Goal: Task Accomplishment & Management: Manage account settings

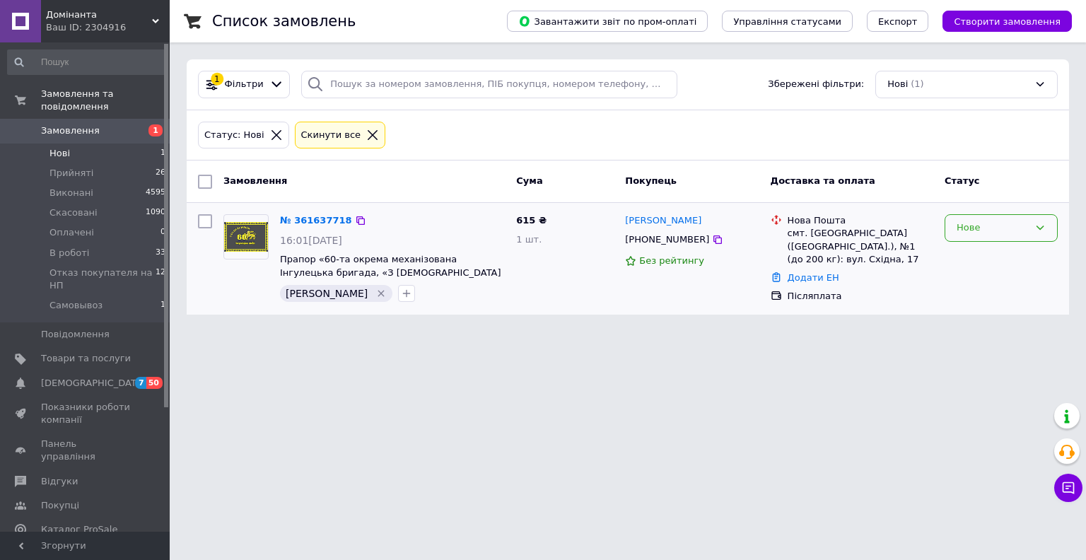
click at [960, 227] on div "Нове" at bounding box center [993, 228] width 72 height 15
click at [960, 259] on li "Прийнято" at bounding box center [1001, 258] width 112 height 26
click at [71, 144] on li "Нові 1" at bounding box center [87, 154] width 174 height 20
click at [57, 147] on span "Нові" at bounding box center [60, 153] width 21 height 13
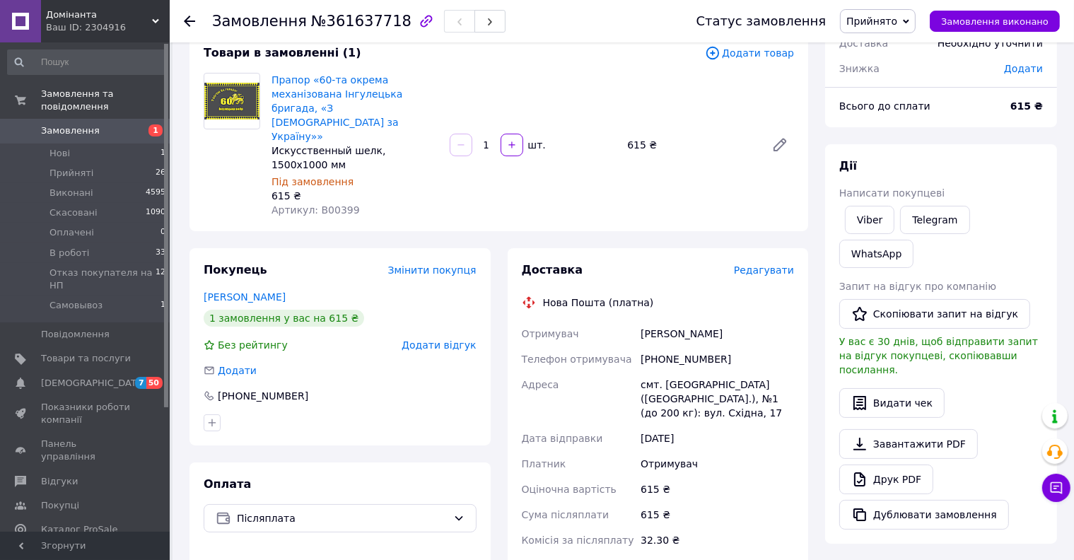
scroll to position [71, 0]
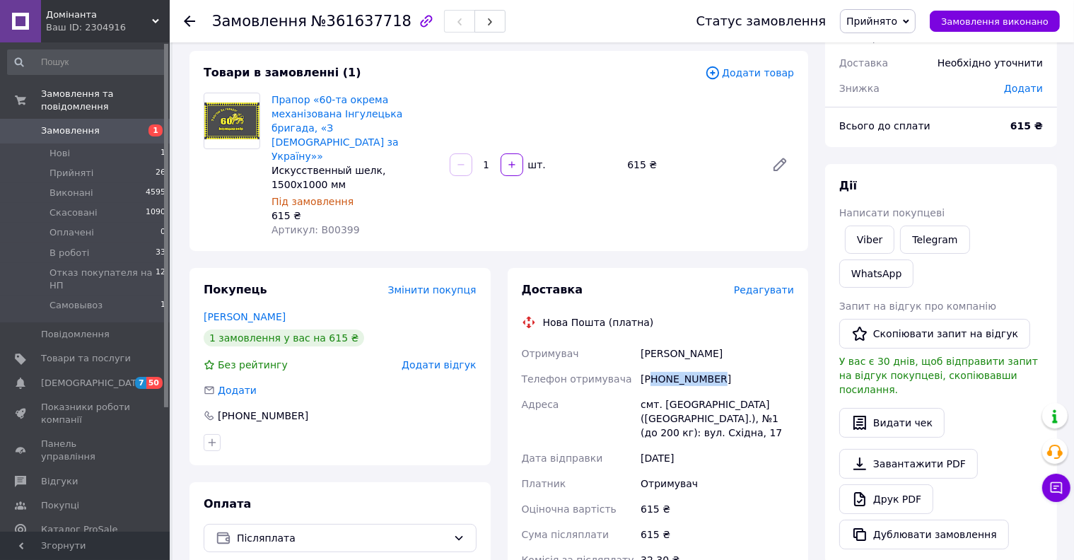
drag, startPoint x: 717, startPoint y: 334, endPoint x: 652, endPoint y: 334, distance: 65.1
click at [652, 366] on div "[PHONE_NUMBER]" at bounding box center [717, 378] width 159 height 25
click at [709, 366] on div "[PHONE_NUMBER]" at bounding box center [717, 378] width 159 height 25
drag, startPoint x: 718, startPoint y: 335, endPoint x: 657, endPoint y: 346, distance: 62.4
click at [657, 366] on div "[PHONE_NUMBER]" at bounding box center [717, 378] width 159 height 25
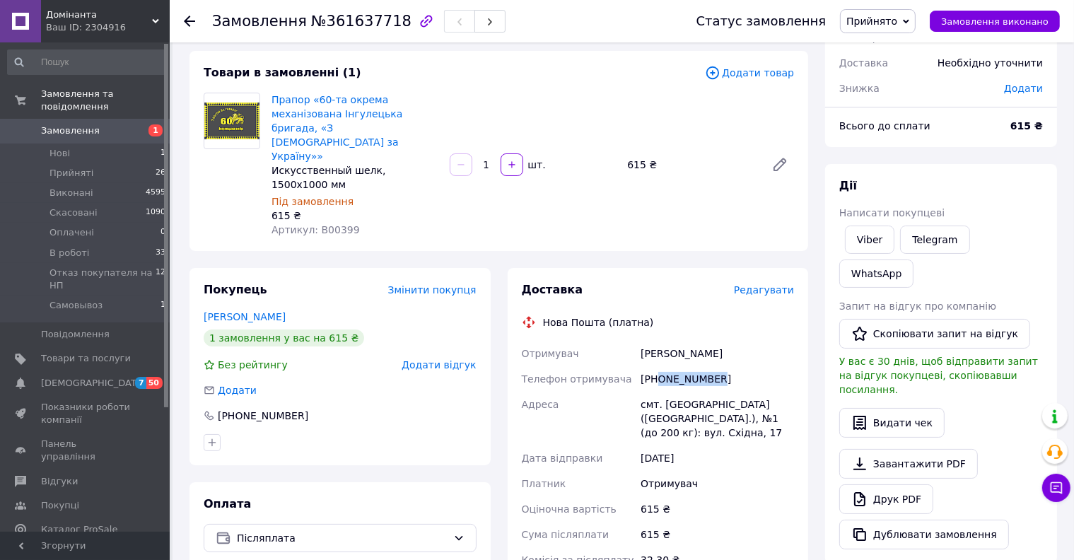
click at [680, 366] on div "[PHONE_NUMBER]" at bounding box center [717, 378] width 159 height 25
drag, startPoint x: 658, startPoint y: 337, endPoint x: 730, endPoint y: 339, distance: 72.9
click at [730, 366] on div "[PHONE_NUMBER]" at bounding box center [717, 378] width 159 height 25
click at [699, 446] on div "12.09.2025" at bounding box center [717, 458] width 159 height 25
drag, startPoint x: 718, startPoint y: 331, endPoint x: 655, endPoint y: 334, distance: 63.0
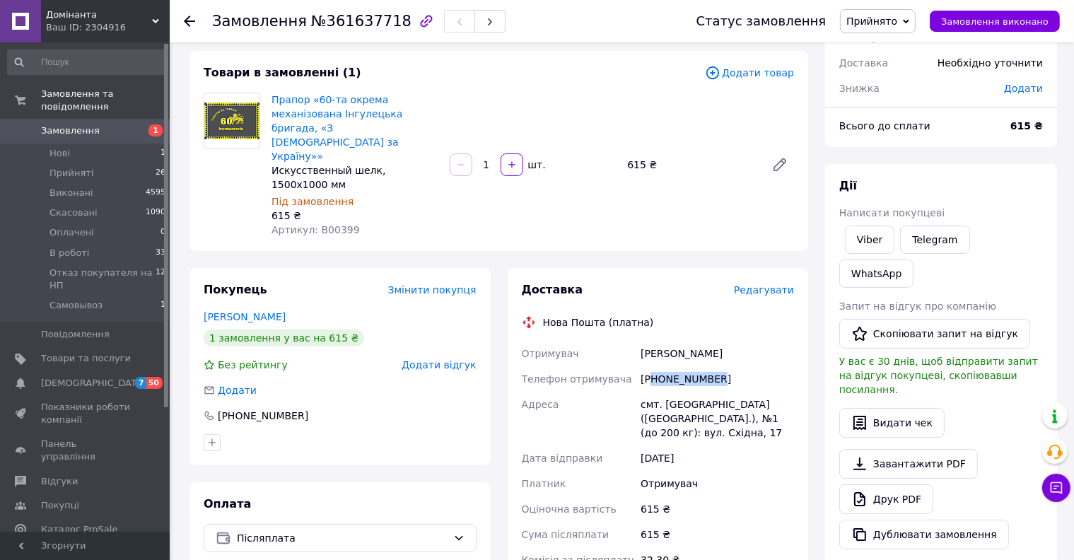
click at [655, 366] on div "[PHONE_NUMBER]" at bounding box center [717, 378] width 159 height 25
drag, startPoint x: 716, startPoint y: 337, endPoint x: 659, endPoint y: 337, distance: 57.3
click at [659, 366] on div "[PHONE_NUMBER]" at bounding box center [717, 378] width 159 height 25
drag, startPoint x: 669, startPoint y: 336, endPoint x: 656, endPoint y: 338, distance: 13.6
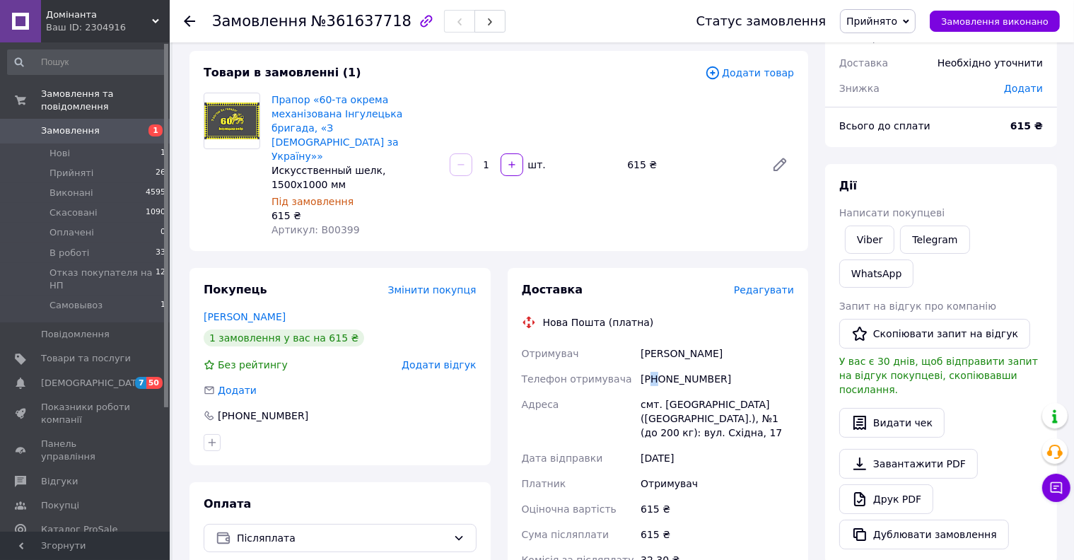
click at [656, 366] on div "[PHONE_NUMBER]" at bounding box center [717, 378] width 159 height 25
drag, startPoint x: 718, startPoint y: 337, endPoint x: 705, endPoint y: 338, distance: 13.5
click at [633, 341] on div "Отримувач Буркут Віталій Телефон отримувача +380962625969 Адреса смт. Райгородо…" at bounding box center [658, 477] width 279 height 272
click at [705, 366] on div "[PHONE_NUMBER]" at bounding box center [717, 378] width 159 height 25
drag, startPoint x: 696, startPoint y: 338, endPoint x: 675, endPoint y: 331, distance: 22.4
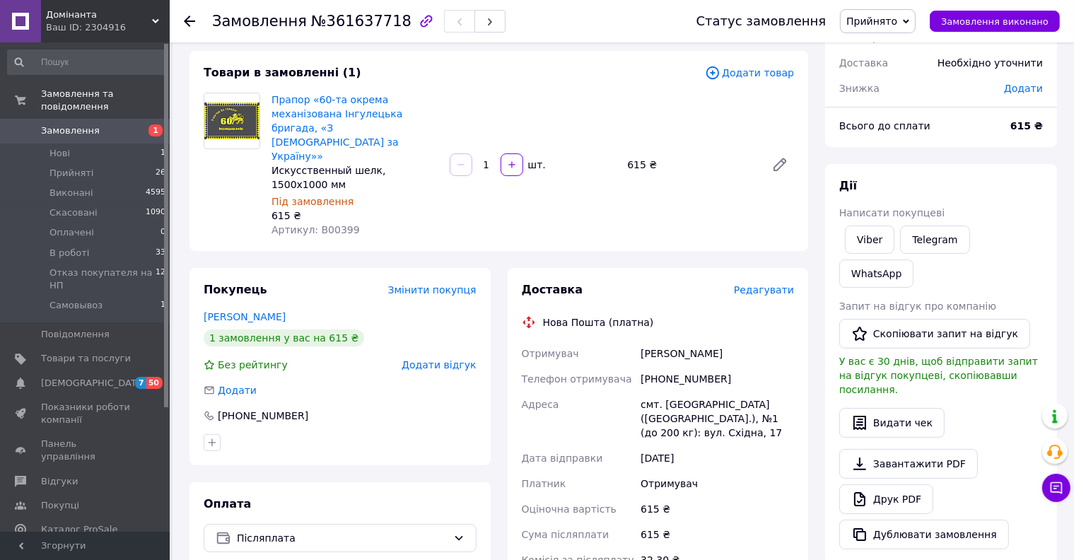
click at [675, 366] on div "[PHONE_NUMBER]" at bounding box center [717, 378] width 159 height 25
drag, startPoint x: 711, startPoint y: 334, endPoint x: 621, endPoint y: 334, distance: 89.8
click at [621, 341] on div "Отримувач Буркут Віталій Телефон отримувача +380962625969 Адреса смт. Райгородо…" at bounding box center [658, 477] width 279 height 272
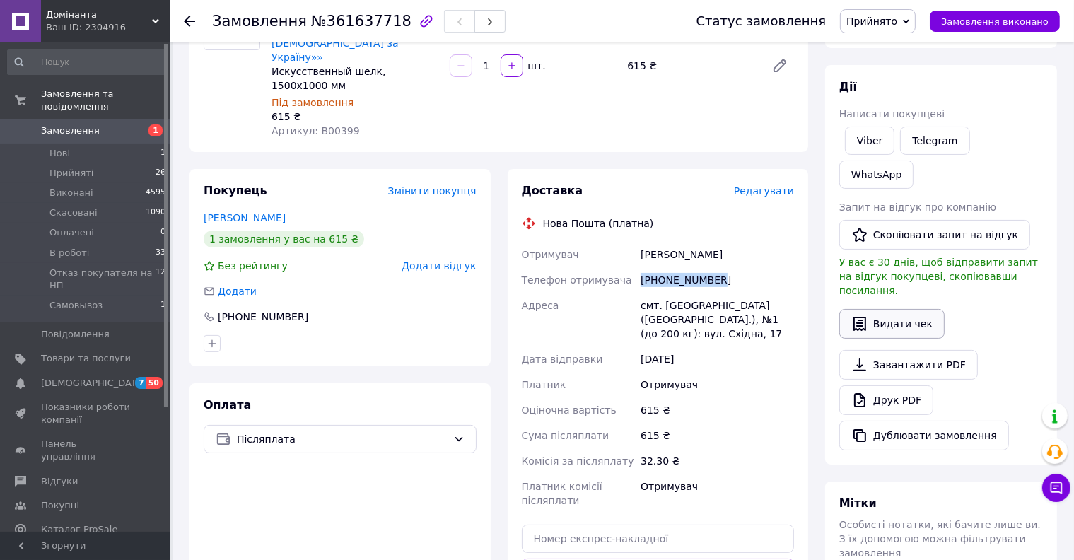
scroll to position [402, 0]
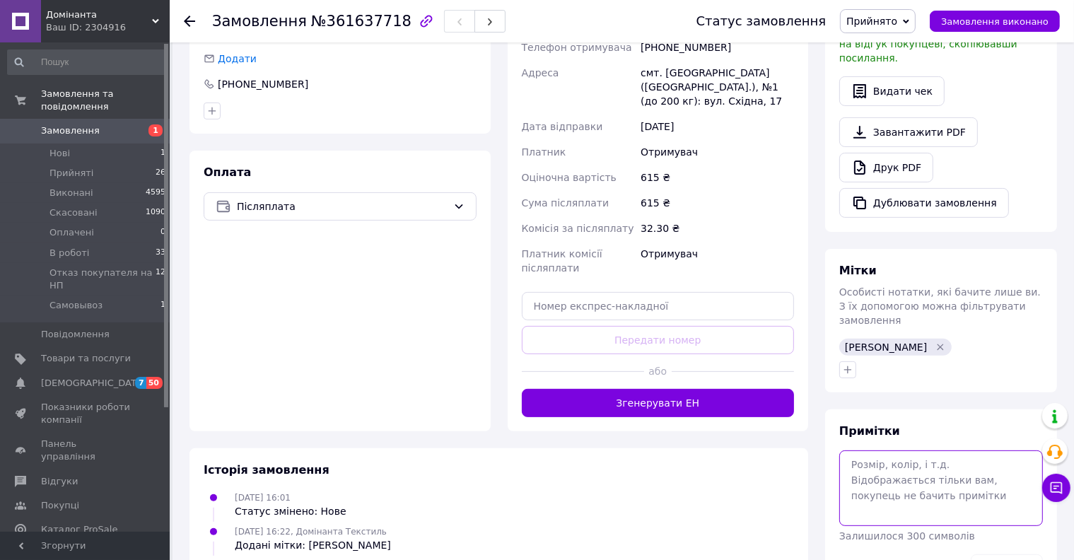
click at [892, 450] on textarea at bounding box center [941, 487] width 204 height 75
click at [1004, 554] on button "Зберегти" at bounding box center [1007, 568] width 72 height 28
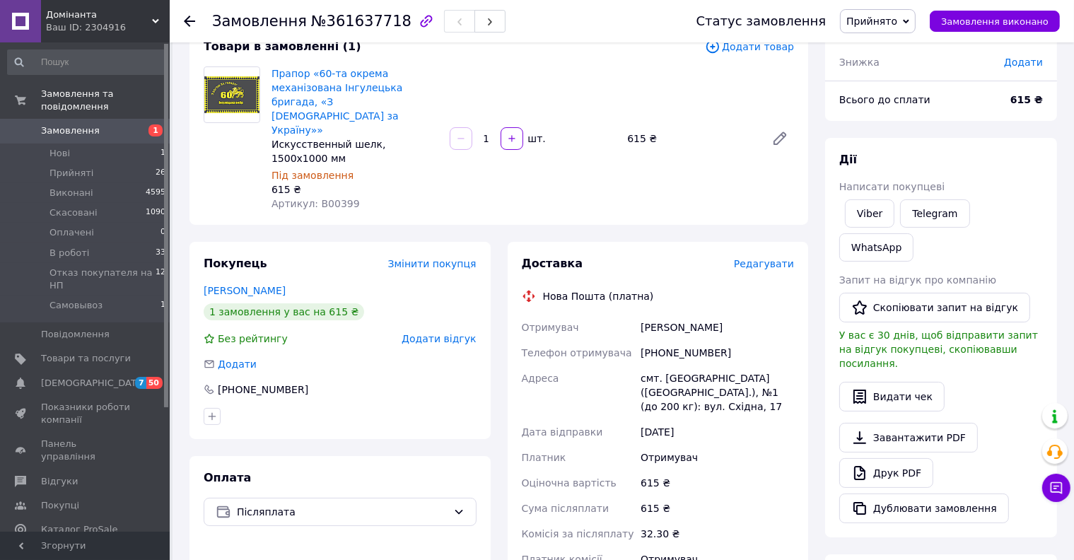
scroll to position [83, 0]
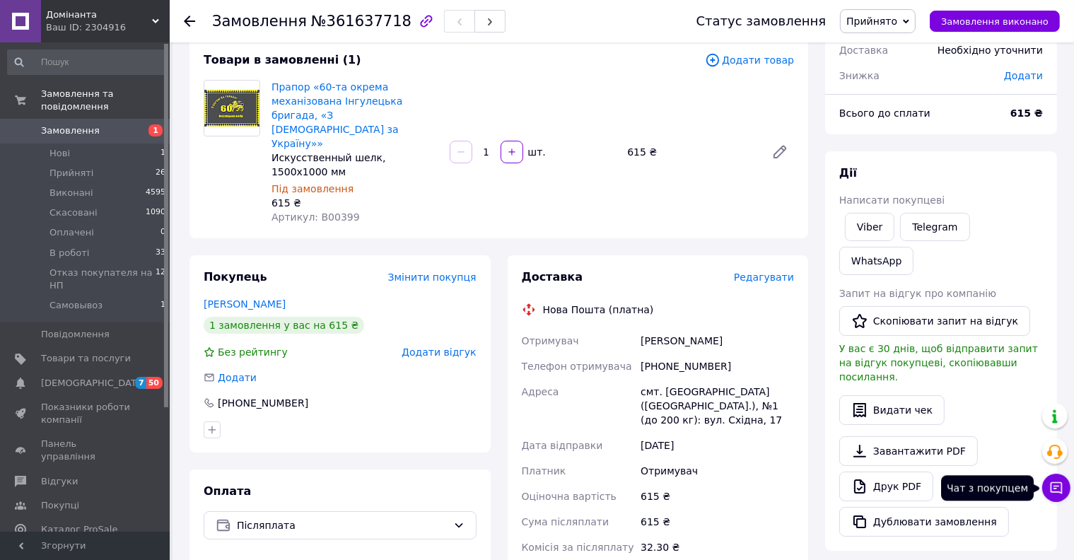
click at [1061, 494] on icon at bounding box center [1056, 488] width 14 height 14
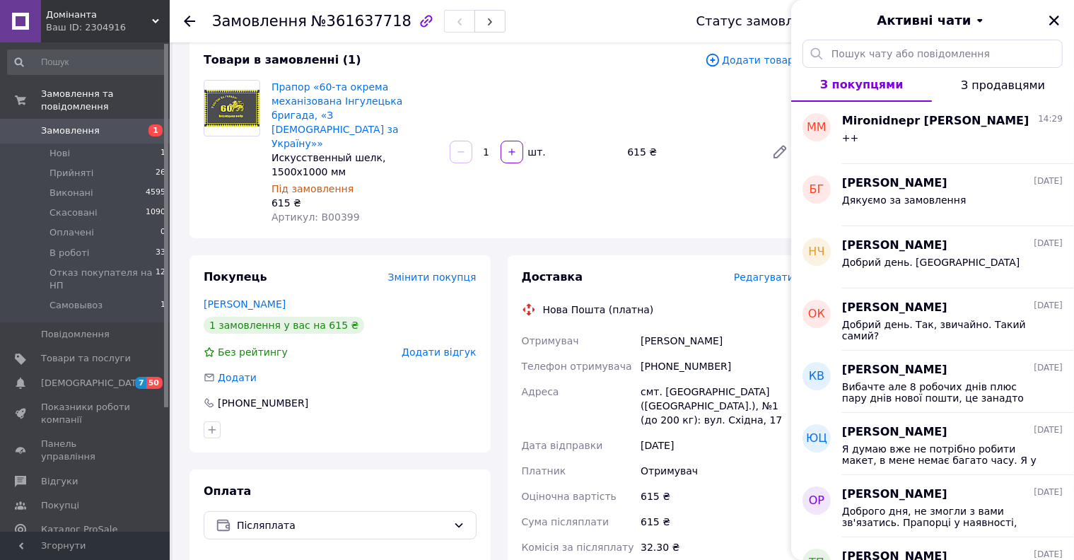
click at [690, 173] on div "Прапор «60-та окрема механізована Інгулецька бригада, «З Богом за Україну»» Иск…" at bounding box center [533, 152] width 534 height 150
click at [1054, 25] on icon "Закрити" at bounding box center [1054, 20] width 13 height 13
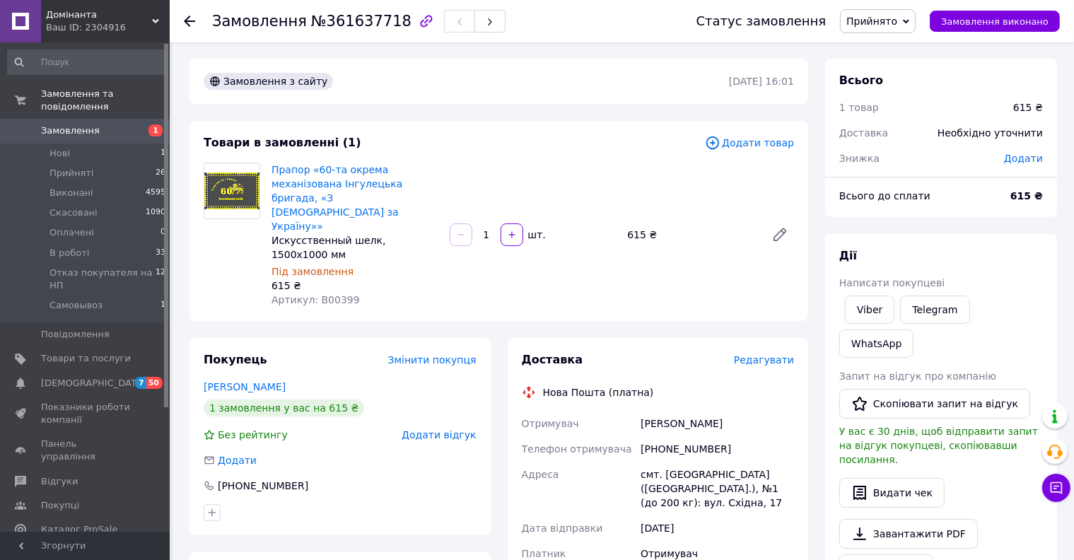
scroll to position [0, 0]
click at [869, 321] on link "Viber" at bounding box center [870, 310] width 50 height 28
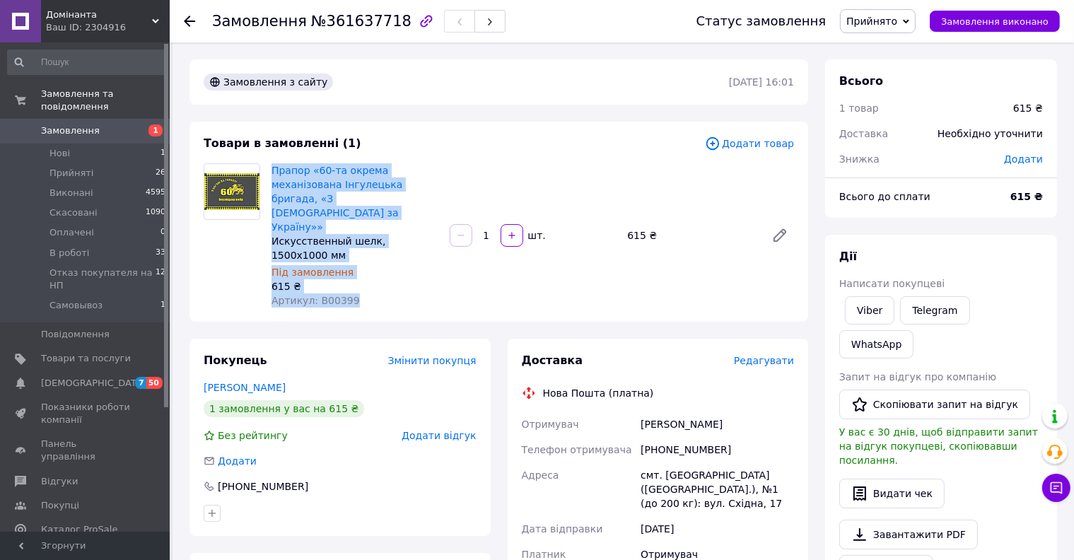
drag, startPoint x: 369, startPoint y: 257, endPoint x: 269, endPoint y: 165, distance: 136.1
click at [269, 165] on div "Прапор «60-та окрема механізована Інгулецька бригада, «З Богом за Україну»» Иск…" at bounding box center [355, 236] width 178 height 150
copy div "Прапор «60-та окрема механізована Інгулецька бригада, «З Богом за Україну»» Иск…"
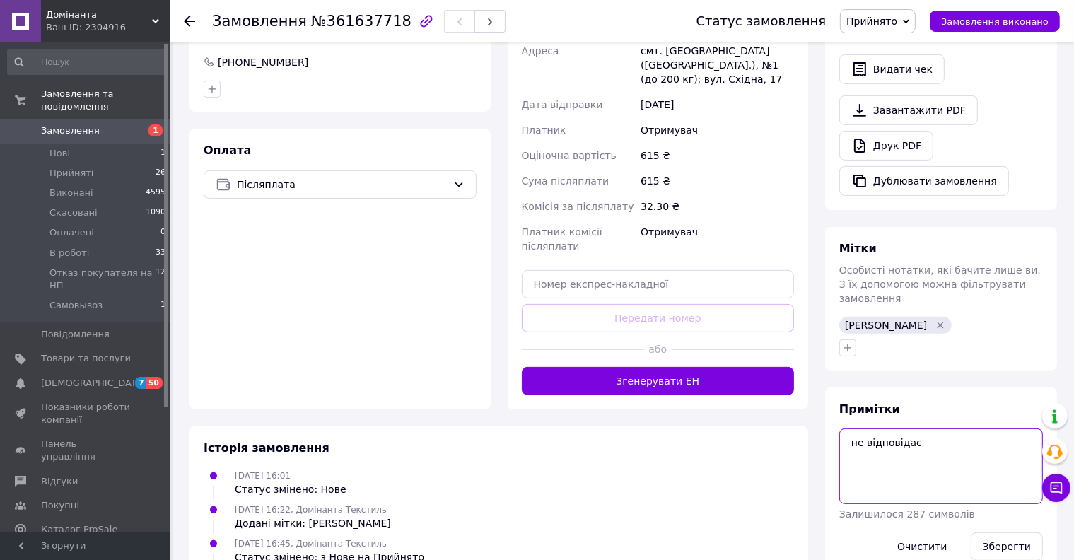
click at [919, 429] on textarea "не відповідає" at bounding box center [941, 466] width 204 height 75
drag, startPoint x: 919, startPoint y: 375, endPoint x: 768, endPoint y: 377, distance: 150.6
click at [767, 377] on div "Замовлення з сайту 12.09.2025 | 16:01 Товари в замовленні (1) Додати товар Прап…" at bounding box center [623, 123] width 885 height 977
type textarea "вайбер смс"
click at [1008, 532] on button "Зберегти" at bounding box center [1007, 546] width 72 height 28
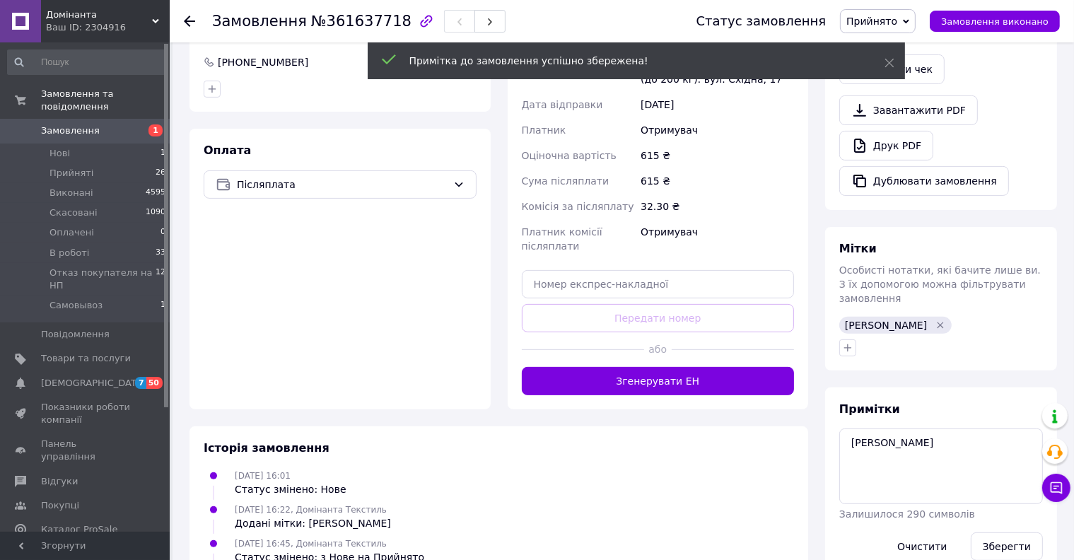
click at [423, 270] on div "Оплата Післяплата" at bounding box center [340, 269] width 301 height 281
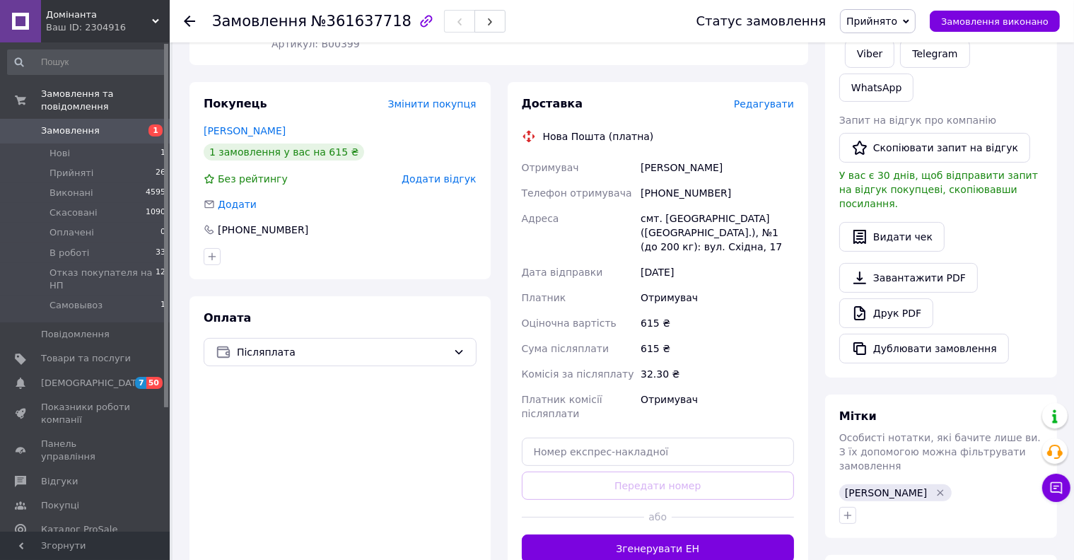
scroll to position [0, 0]
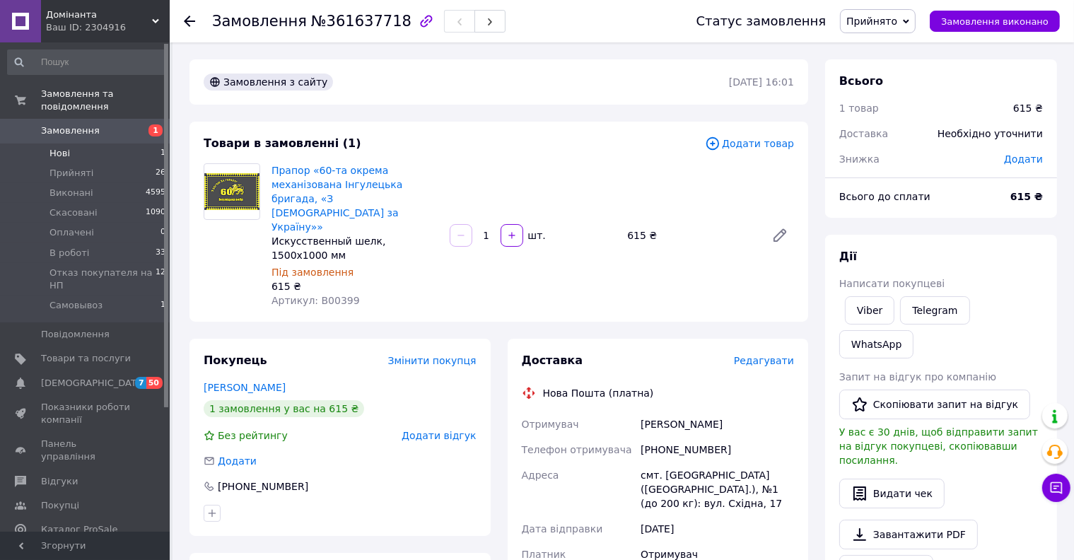
click at [77, 144] on li "Нові 1" at bounding box center [87, 154] width 174 height 20
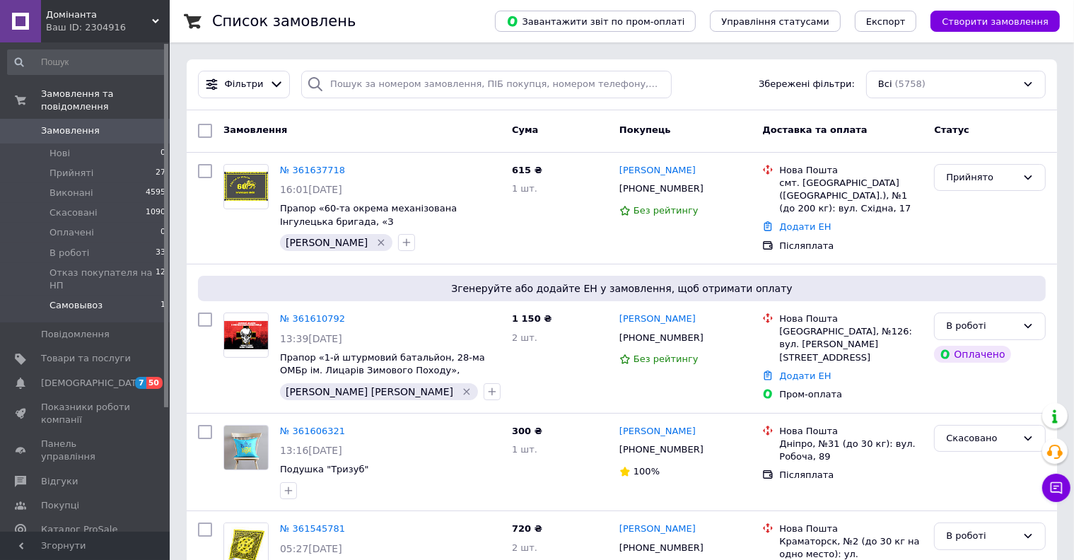
click at [107, 296] on li "Самовывоз 1" at bounding box center [87, 309] width 174 height 27
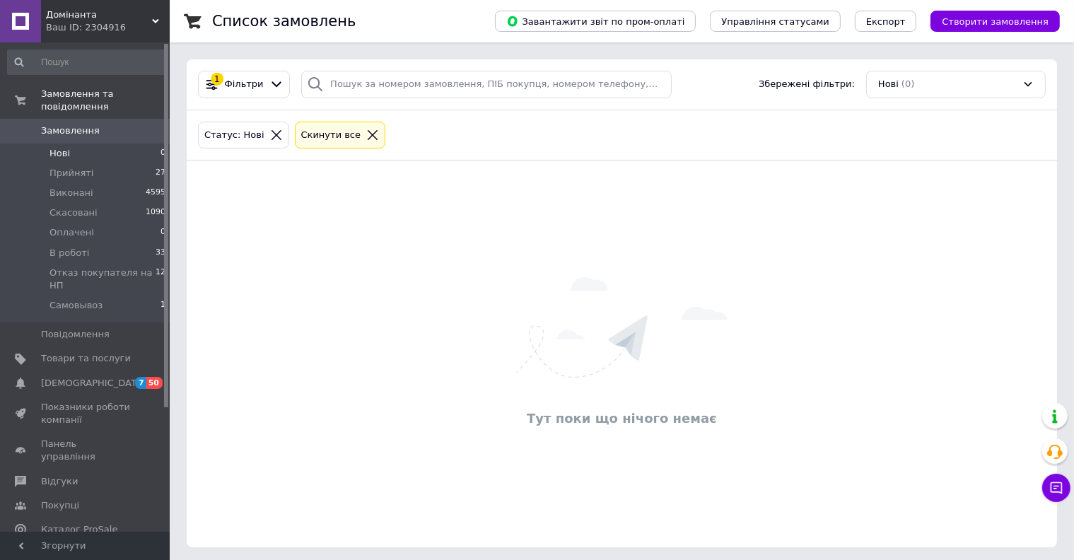
click at [368, 132] on icon at bounding box center [373, 135] width 10 height 10
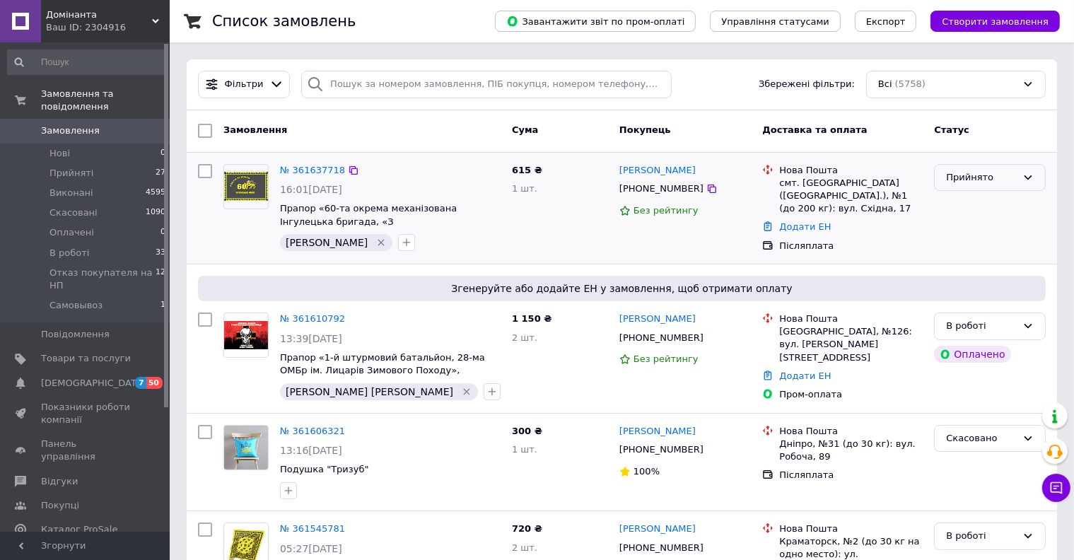
click at [982, 185] on div "Прийнято" at bounding box center [990, 178] width 112 height 28
click at [950, 287] on li "В роботі" at bounding box center [990, 285] width 110 height 26
